Goal: Task Accomplishment & Management: Manage account settings

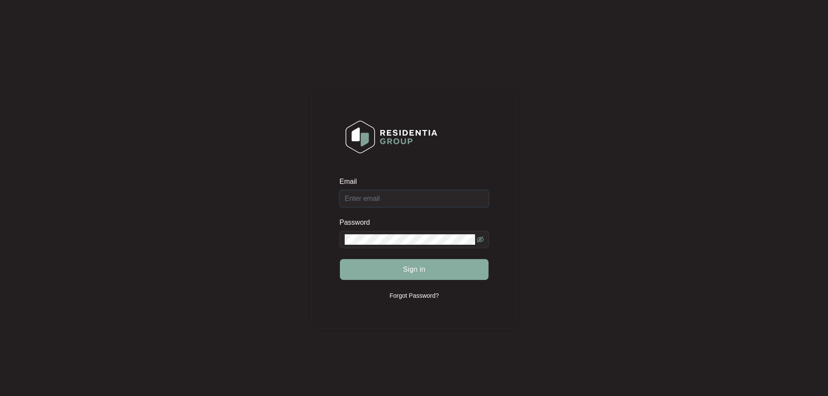
type input "[EMAIL_ADDRESS][DOMAIN_NAME]"
click at [436, 267] on button "Sign in" at bounding box center [414, 269] width 149 height 21
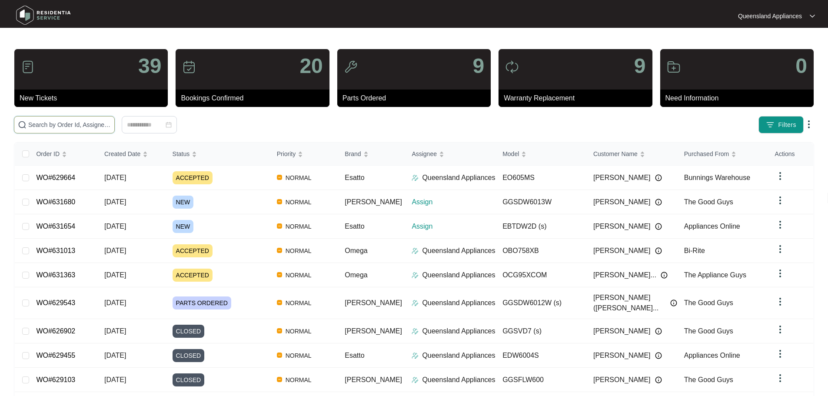
click at [111, 127] on input "text" at bounding box center [69, 125] width 83 height 10
paste input "631654"
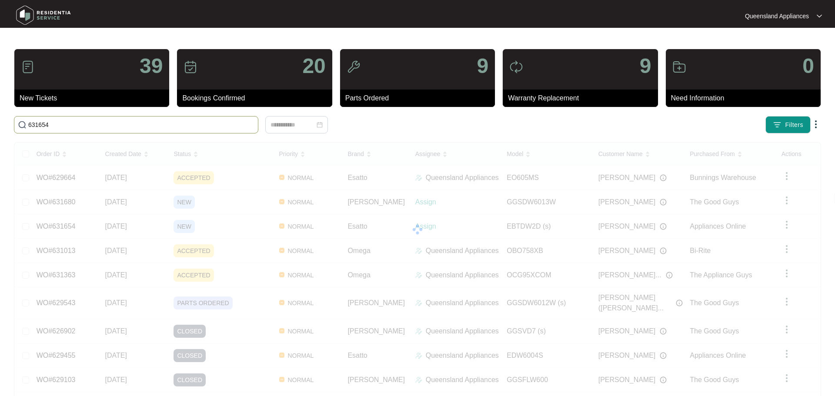
type input "631654"
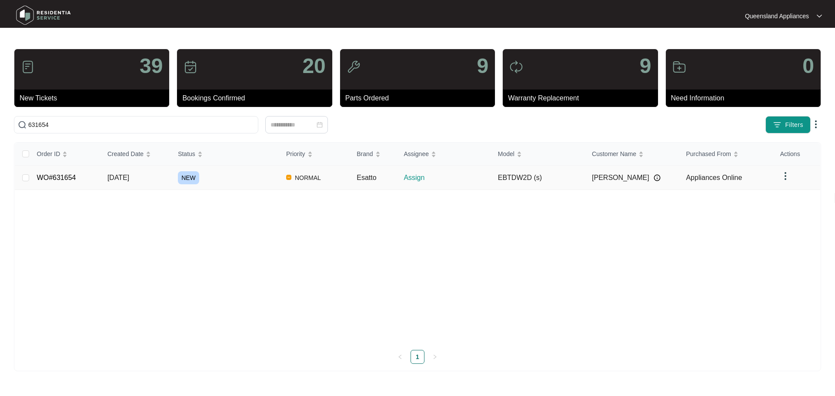
click at [217, 185] on td "NEW" at bounding box center [225, 178] width 108 height 24
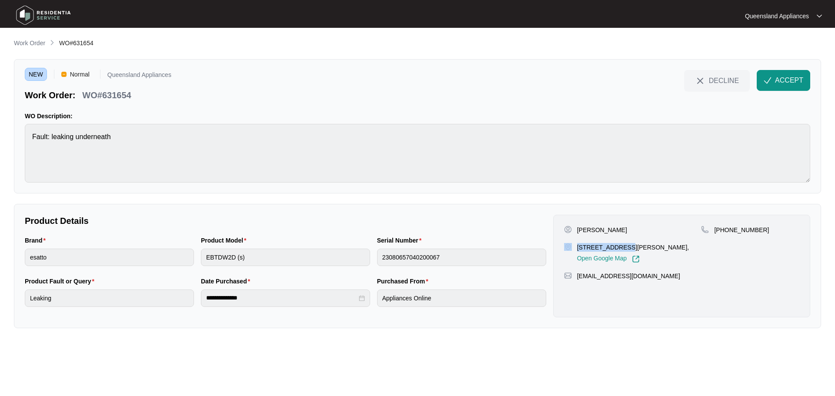
drag, startPoint x: 573, startPoint y: 246, endPoint x: 621, endPoint y: 250, distance: 47.5
click at [621, 250] on div "[STREET_ADDRESS][PERSON_NAME], Open Google Map" at bounding box center [632, 253] width 137 height 20
copy div "[STREET_ADDRESS]"
click at [119, 95] on p "WO#631654" at bounding box center [106, 95] width 49 height 12
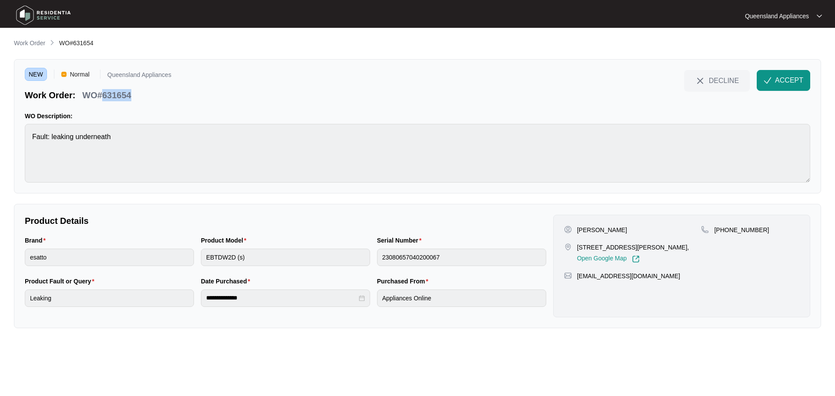
copy p "631654"
click at [743, 233] on p "[PHONE_NUMBER]" at bounding box center [741, 230] width 55 height 9
click at [720, 235] on div "[PHONE_NUMBER]" at bounding box center [750, 244] width 98 height 37
click at [722, 231] on p "[PHONE_NUMBER]" at bounding box center [741, 230] width 55 height 9
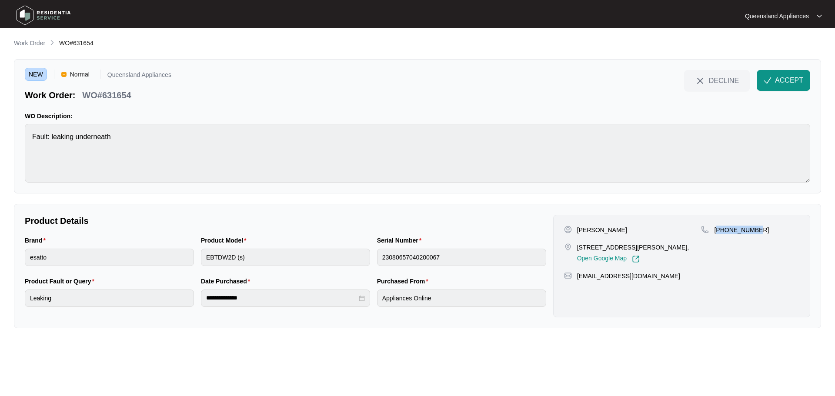
click at [722, 231] on p "[PHONE_NUMBER]" at bounding box center [741, 230] width 55 height 9
copy p "61412242119"
click at [801, 75] on span "ACCEPT" at bounding box center [789, 80] width 28 height 10
